Goal: Information Seeking & Learning: Learn about a topic

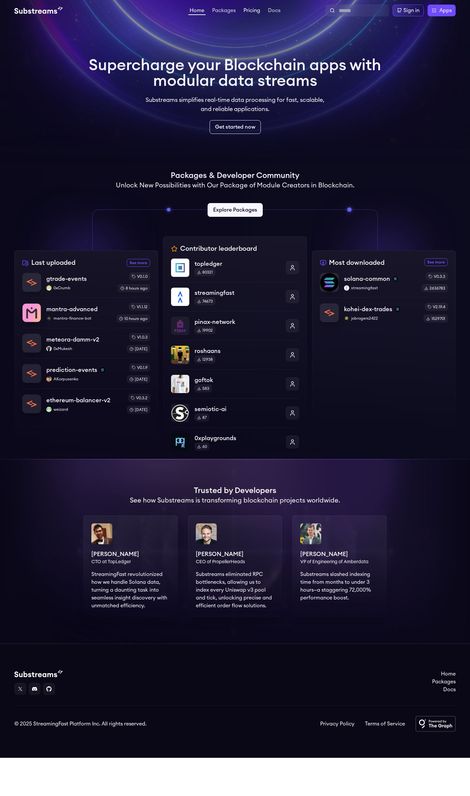
click at [254, 11] on link "Pricing" at bounding box center [251, 11] width 19 height 7
click at [189, 84] on h1 "Supercharge your Blockchain apps with modular data streams" at bounding box center [235, 72] width 293 height 31
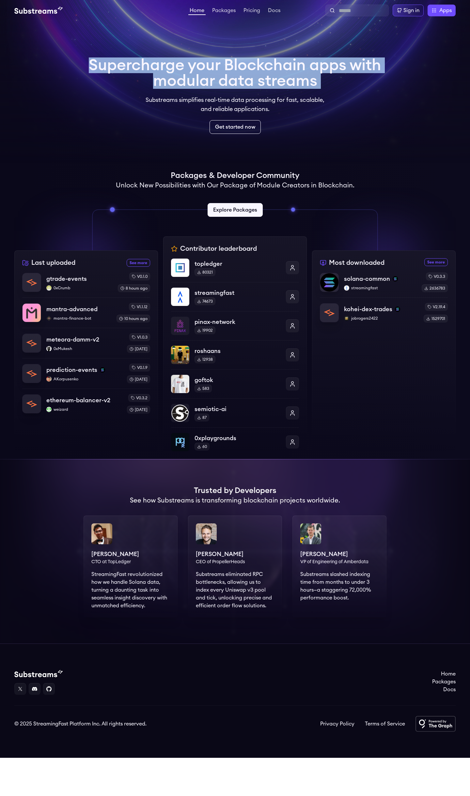
click at [189, 84] on h1 "Supercharge your Blockchain apps with modular data streams" at bounding box center [235, 72] width 293 height 31
click at [149, 81] on h1 "Supercharge your Blockchain apps with modular data streams" at bounding box center [235, 72] width 293 height 31
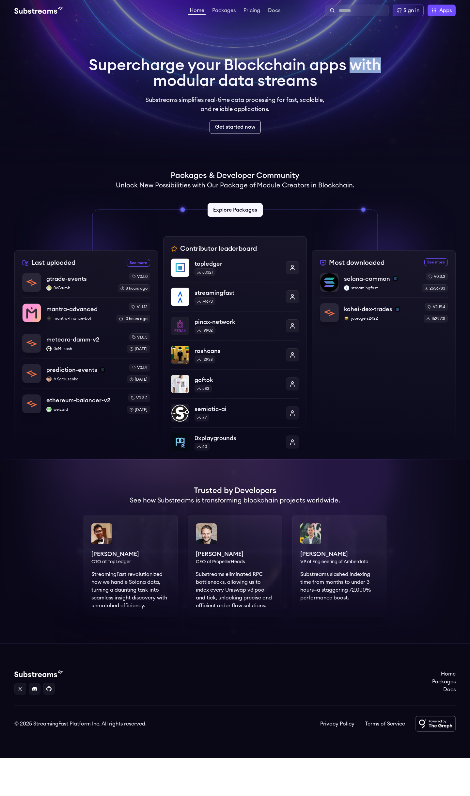
click at [149, 81] on h1 "Supercharge your Blockchain apps with modular data streams" at bounding box center [235, 72] width 293 height 31
click at [145, 73] on h1 "Supercharge your Blockchain apps with modular data streams" at bounding box center [235, 72] width 293 height 31
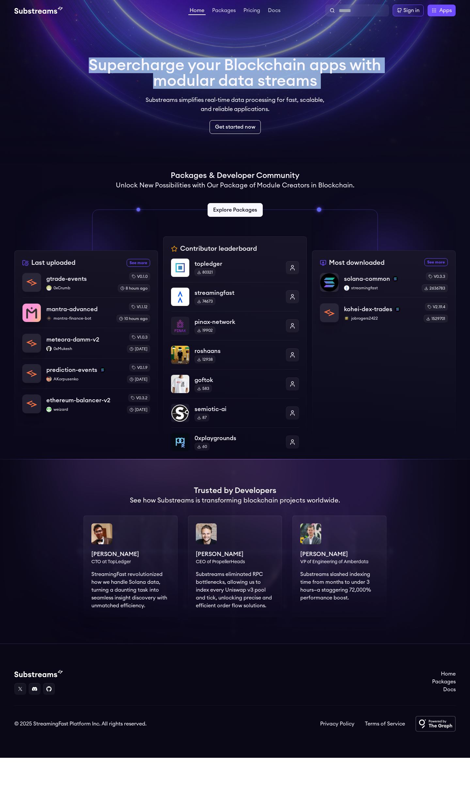
click at [145, 73] on h1 "Supercharge your Blockchain apps with modular data streams" at bounding box center [235, 72] width 293 height 31
click at [152, 89] on h1 "Supercharge your Blockchain apps with modular data streams" at bounding box center [235, 72] width 293 height 31
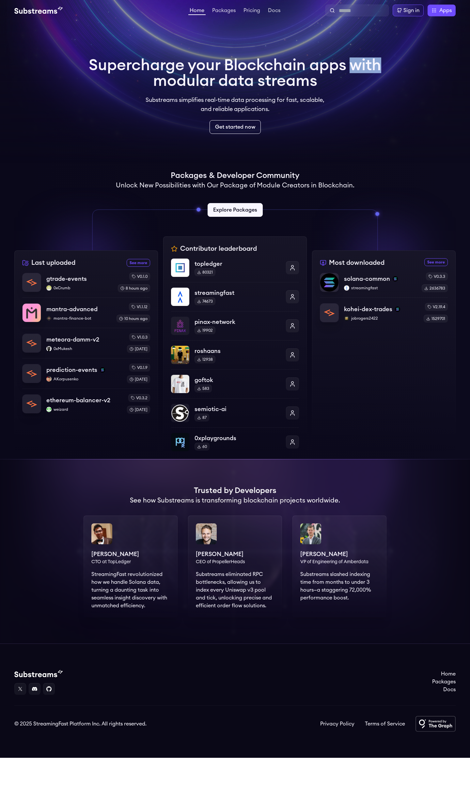
click at [152, 89] on h1 "Supercharge your Blockchain apps with modular data streams" at bounding box center [235, 72] width 293 height 31
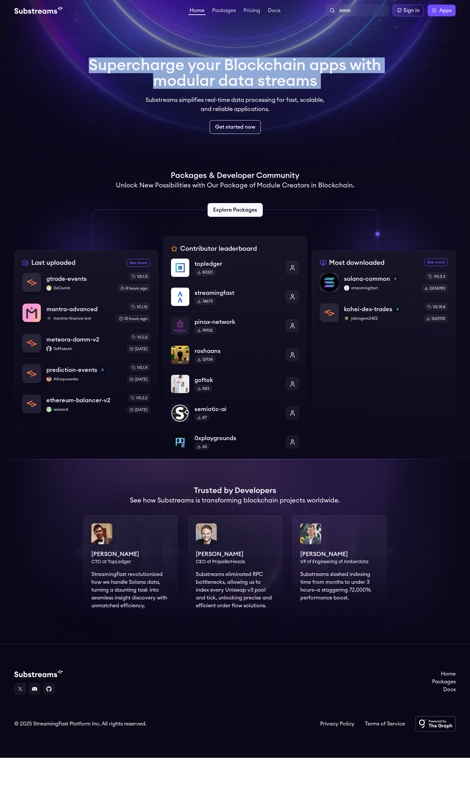
click at [152, 89] on h1 "Supercharge your Blockchain apps with modular data streams" at bounding box center [235, 72] width 293 height 31
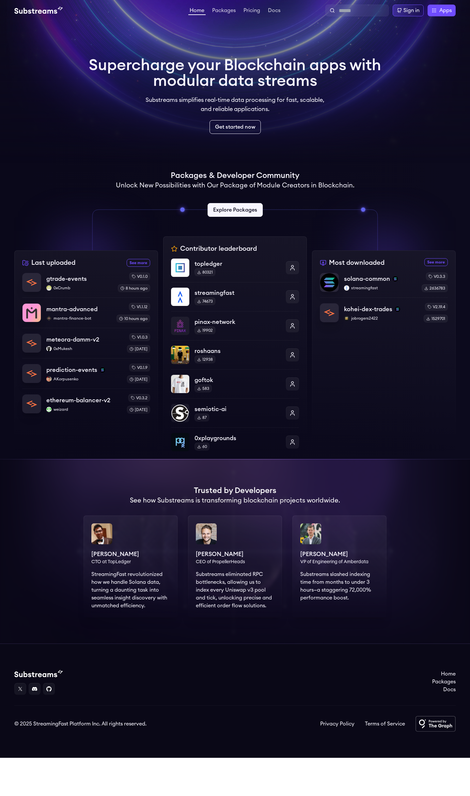
click at [207, 92] on div "Supercharge your Blockchain apps with modular data streams Substreams simplifie…" at bounding box center [235, 95] width 293 height 76
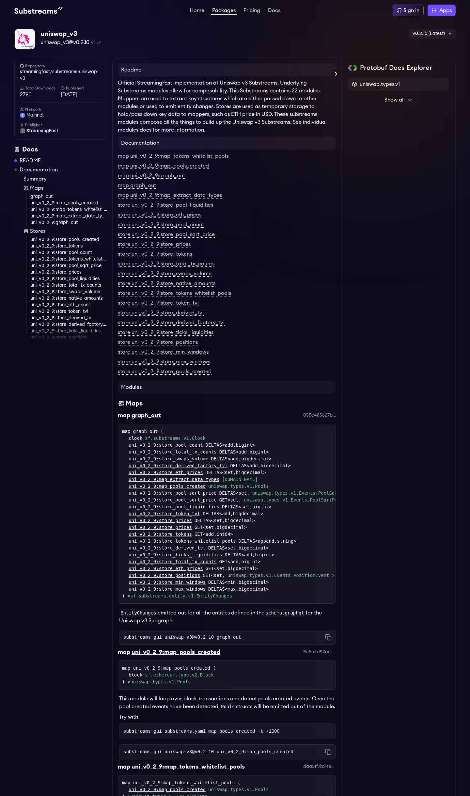
click at [225, 8] on link "Packages" at bounding box center [224, 11] width 26 height 7
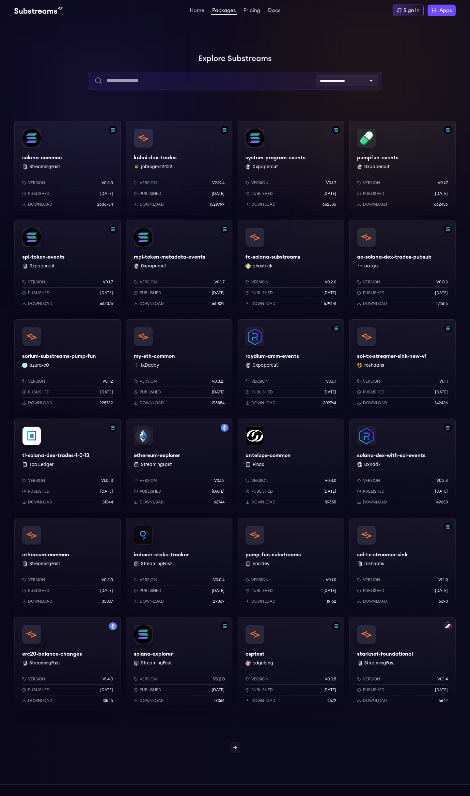
click at [137, 83] on input "text" at bounding box center [235, 81] width 294 height 18
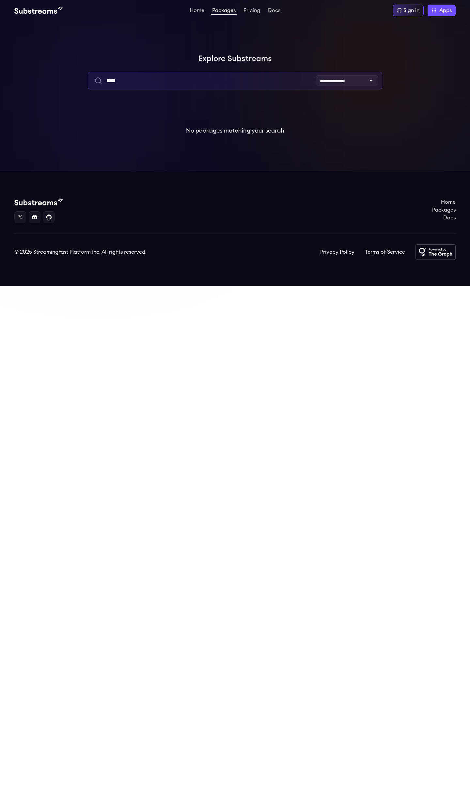
click at [132, 84] on input "****" at bounding box center [235, 81] width 294 height 18
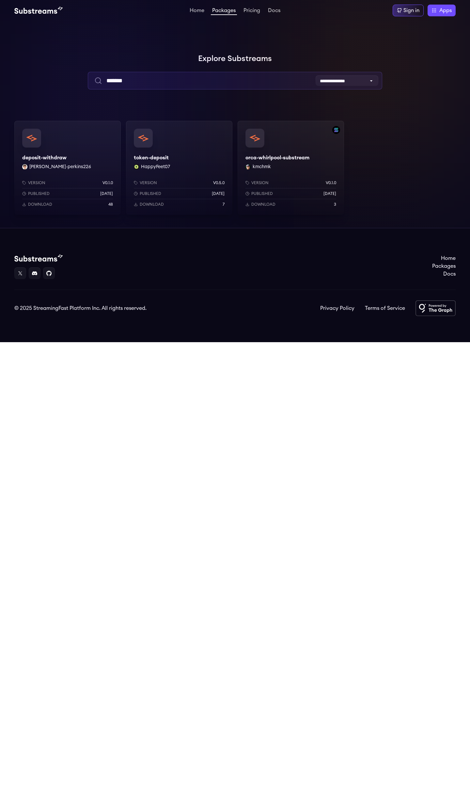
click at [144, 78] on input "*******" at bounding box center [235, 81] width 294 height 18
type input "*****"
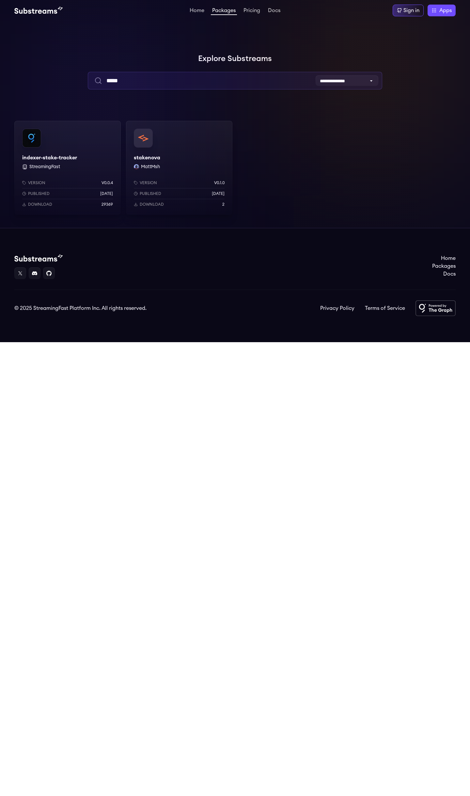
click at [128, 76] on input "*****" at bounding box center [235, 81] width 294 height 18
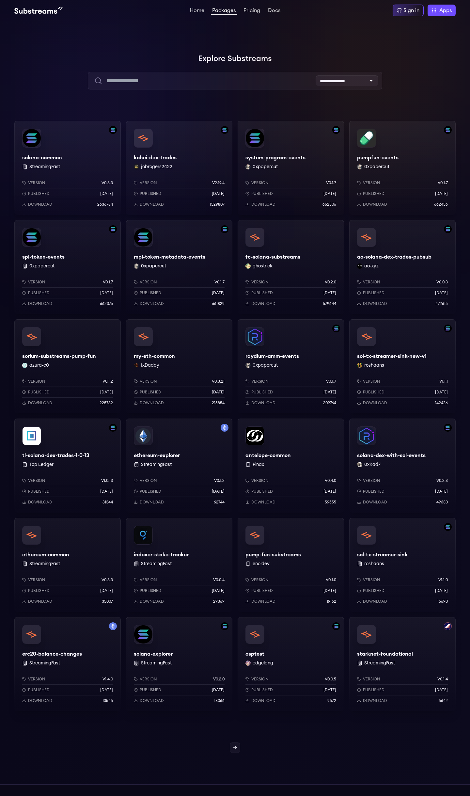
click at [160, 452] on div "ethereum-explorer StreamingFast Version v0.1.2 Published 1 years ago Download 6…" at bounding box center [179, 466] width 106 height 94
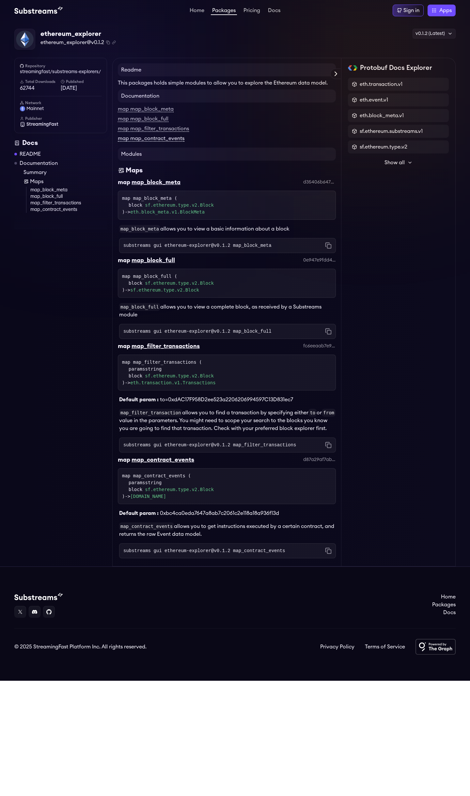
click at [163, 138] on link "map map_contract_events" at bounding box center [151, 139] width 67 height 6
click at [157, 139] on link "map map_contract_events" at bounding box center [151, 139] width 67 height 6
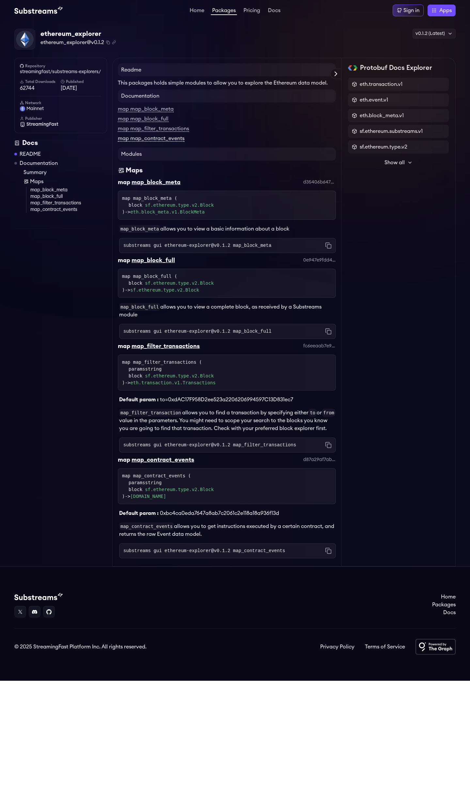
click at [157, 139] on link "map map_contract_events" at bounding box center [151, 139] width 67 height 6
click at [154, 482] on div "paramsstring" at bounding box center [230, 482] width 203 height 7
click at [153, 491] on link "sf.ethereum.type.v2.Block" at bounding box center [179, 489] width 69 height 7
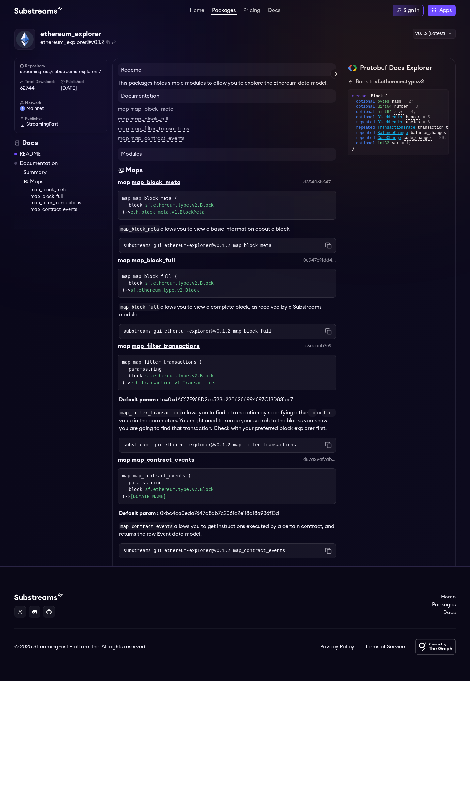
click at [140, 488] on div "block sf.ethereum.type.v2.Block" at bounding box center [230, 489] width 203 height 7
click at [146, 484] on div "paramsstring" at bounding box center [230, 482] width 203 height 7
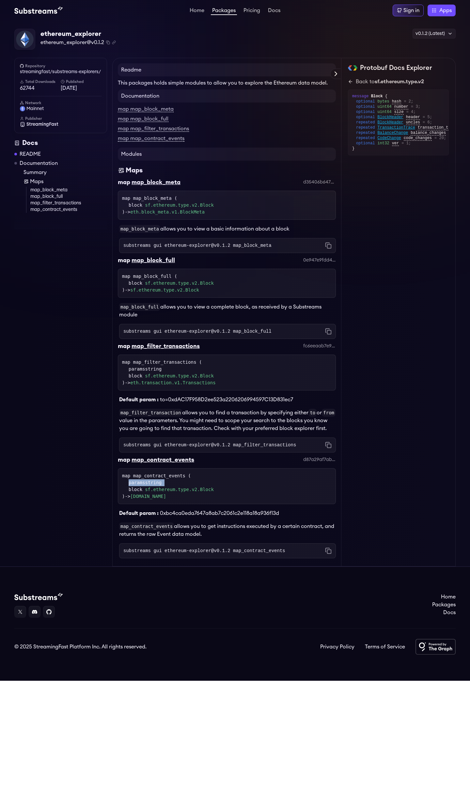
click at [146, 484] on div "paramsstring" at bounding box center [230, 482] width 203 height 7
click at [159, 478] on div "map map_contract_events ( paramsstring block sf.ethereum.type.v2.Block ) -> eth…" at bounding box center [227, 486] width 210 height 27
click at [171, 478] on div "map map_contract_events ( paramsstring block sf.ethereum.type.v2.Block ) -> eth…" at bounding box center [227, 486] width 210 height 27
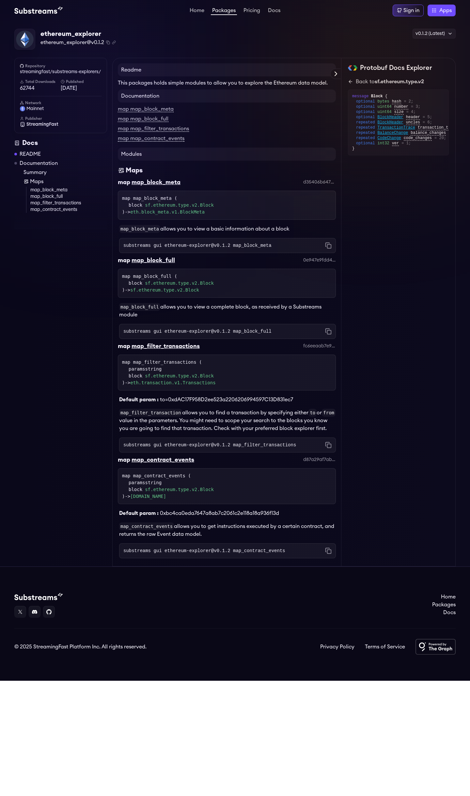
click at [77, 501] on div "Repository streamingfast/substreams-explorers/ Total Downloads 62744 Published …" at bounding box center [63, 312] width 98 height 509
drag, startPoint x: 77, startPoint y: 501, endPoint x: 68, endPoint y: 296, distance: 205.3
click at [68, 296] on div "Repository streamingfast/substreams-explorers/ Total Downloads 62744 Published …" at bounding box center [63, 312] width 98 height 509
drag, startPoint x: 68, startPoint y: 296, endPoint x: 97, endPoint y: 501, distance: 207.5
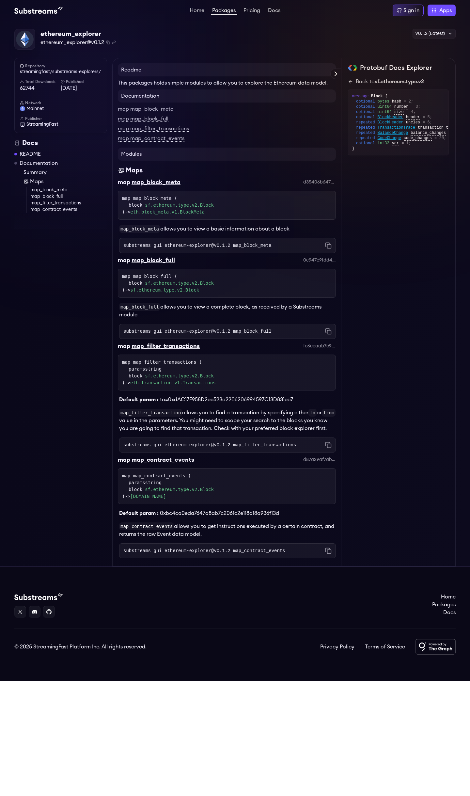
click at [90, 478] on div "Repository streamingfast/substreams-explorers/ Total Downloads 62744 Published …" at bounding box center [63, 312] width 98 height 509
click at [97, 501] on div "Repository streamingfast/substreams-explorers/ Total Downloads 62744 Published …" at bounding box center [63, 312] width 98 height 509
drag, startPoint x: 98, startPoint y: 300, endPoint x: 98, endPoint y: 459, distance: 158.4
click at [98, 447] on div "Repository streamingfast/substreams-explorers/ Total Downloads 62744 Published …" at bounding box center [63, 312] width 98 height 509
click at [98, 459] on div "Repository streamingfast/substreams-explorers/ Total Downloads 62744 Published …" at bounding box center [63, 312] width 98 height 509
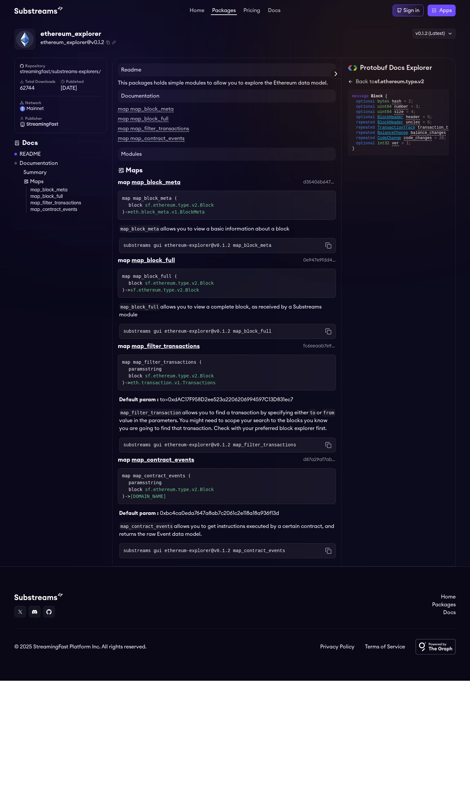
drag, startPoint x: 81, startPoint y: 255, endPoint x: 99, endPoint y: 487, distance: 232.9
click at [97, 474] on div "Repository streamingfast/substreams-explorers/ Total Downloads 62744 Published …" at bounding box center [63, 312] width 98 height 509
click at [99, 487] on div "Repository streamingfast/substreams-explorers/ Total Downloads 62744 Published …" at bounding box center [63, 312] width 98 height 509
click at [377, 386] on div "Protobuf Docs Explorer eth.transaction.v1 eth.event.v1 eth.block_meta.v1 sf.eth…" at bounding box center [399, 312] width 114 height 509
drag, startPoint x: 373, startPoint y: 260, endPoint x: 407, endPoint y: 442, distance: 185.1
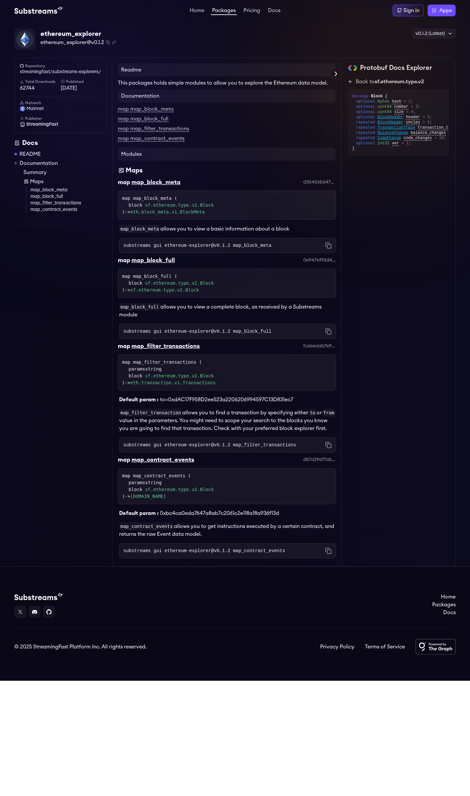
click at [403, 437] on div "Protobuf Docs Explorer eth.transaction.v1 eth.event.v1 eth.block_meta.v1 sf.eth…" at bounding box center [399, 312] width 114 height 509
click at [407, 442] on div "Protobuf Docs Explorer eth.transaction.v1 eth.event.v1 eth.block_meta.v1 sf.eth…" at bounding box center [399, 312] width 114 height 509
